Goal: Check status: Check status

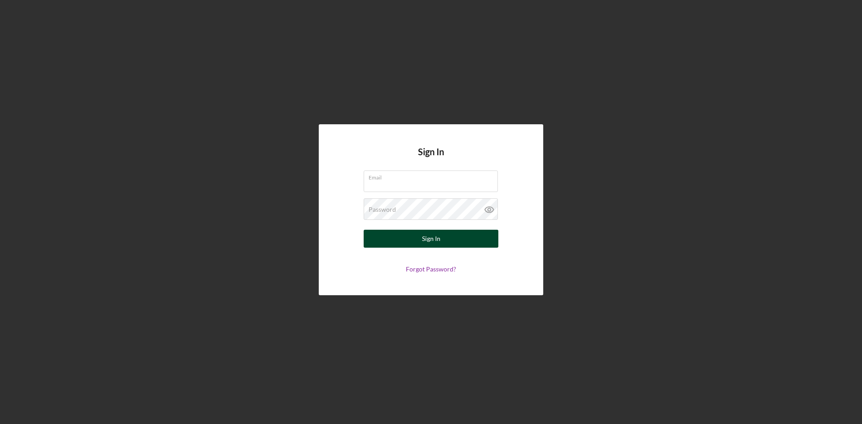
type input "[EMAIL_ADDRESS][DOMAIN_NAME]"
click at [437, 240] on div "Sign In" at bounding box center [431, 239] width 18 height 18
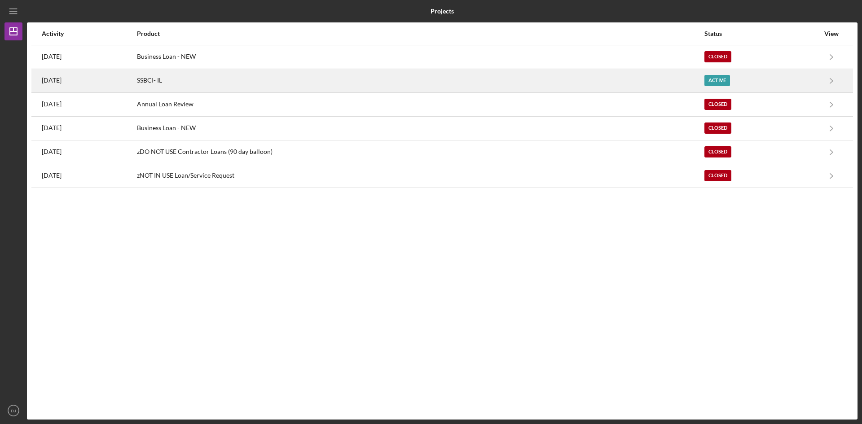
click at [196, 80] on div "SSBCI- IL" at bounding box center [420, 81] width 566 height 22
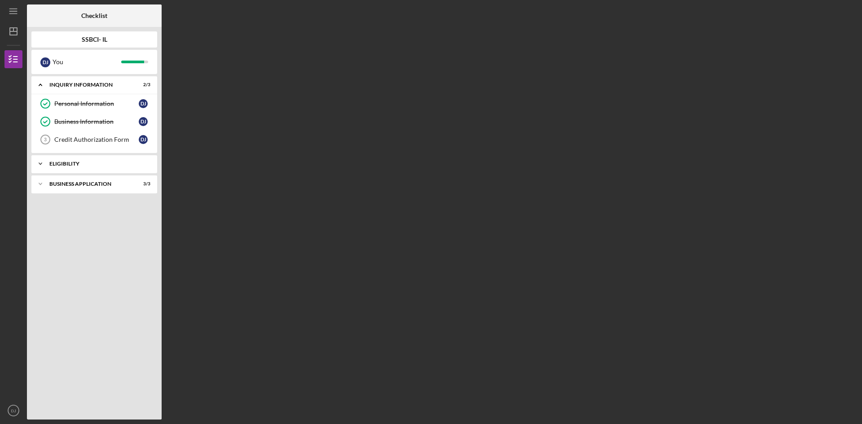
click at [64, 165] on div "Eligibility" at bounding box center [97, 163] width 97 height 5
click at [52, 205] on div "Business Application" at bounding box center [97, 206] width 97 height 5
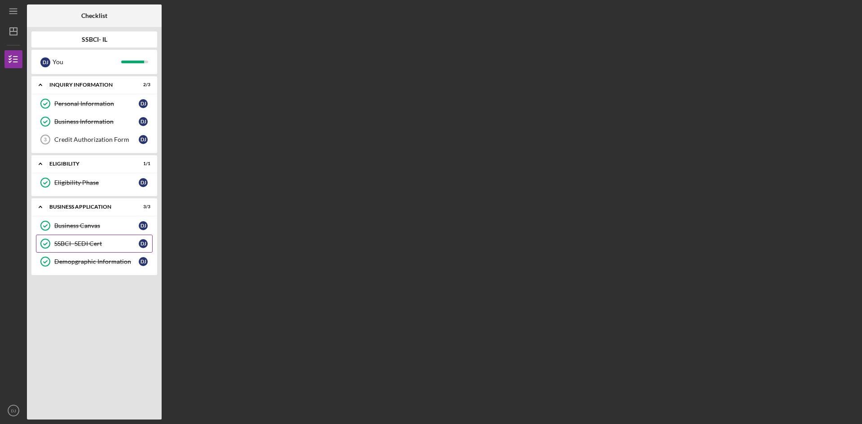
click at [75, 244] on div "SSBCI- SEDI Cert" at bounding box center [96, 243] width 84 height 7
